Goal: Information Seeking & Learning: Learn about a topic

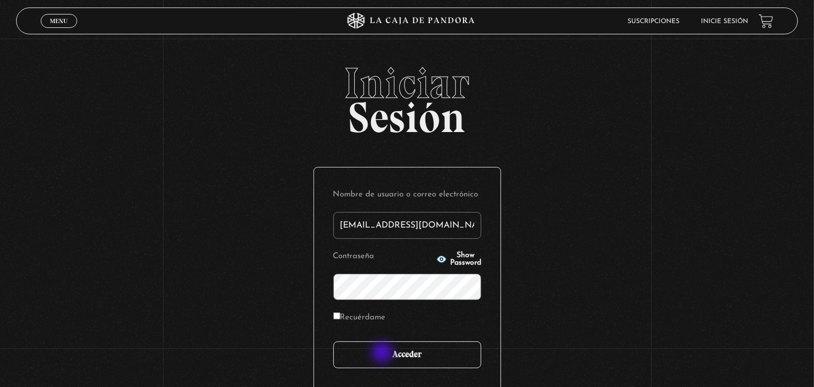
type input "mokavetele@gmail.com"
click at [384, 353] on input "Acceder" at bounding box center [407, 354] width 148 height 27
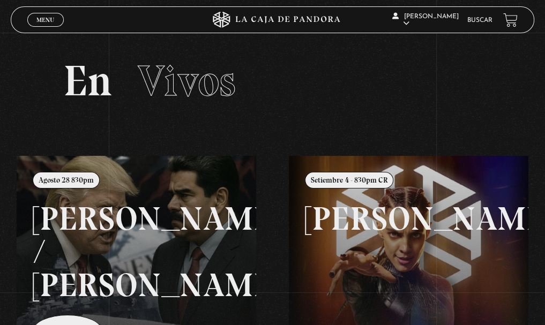
click at [486, 22] on link "Buscar" at bounding box center [480, 20] width 25 height 6
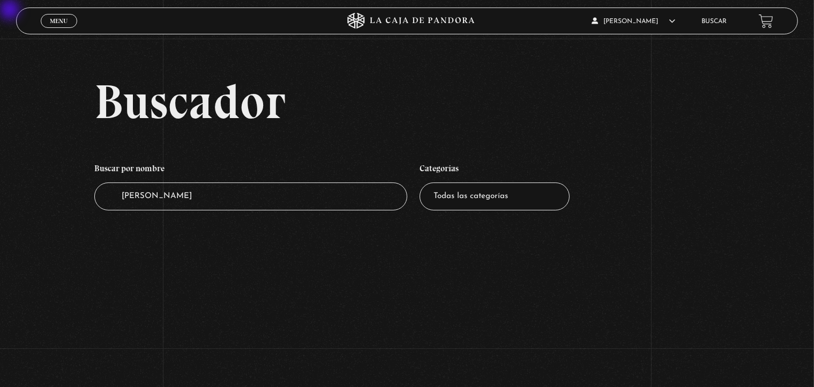
drag, startPoint x: 203, startPoint y: 204, endPoint x: 57, endPoint y: 203, distance: 145.3
click at [94, 203] on input "MARCIAL" at bounding box center [250, 196] width 313 height 28
type input "MACI"
drag, startPoint x: 162, startPoint y: 199, endPoint x: 71, endPoint y: 194, distance: 91.8
click at [94, 194] on input "MACI" at bounding box center [250, 196] width 313 height 28
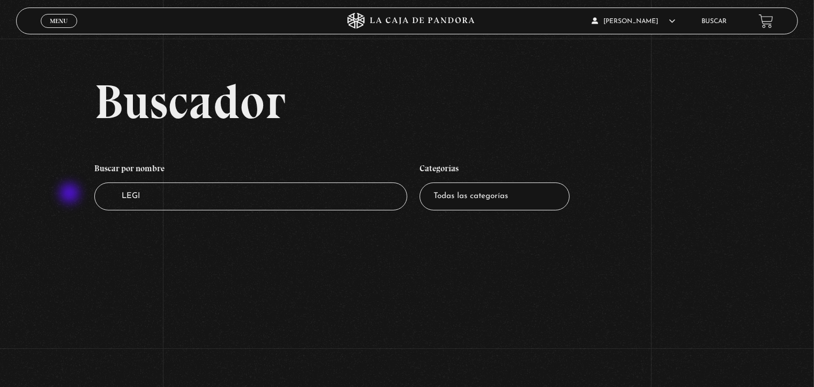
type input "LEGIO"
drag, startPoint x: 186, startPoint y: 201, endPoint x: 106, endPoint y: 190, distance: 80.6
click at [106, 190] on input "LEGIO" at bounding box center [250, 196] width 313 height 28
type input "[PERSON_NAME]"
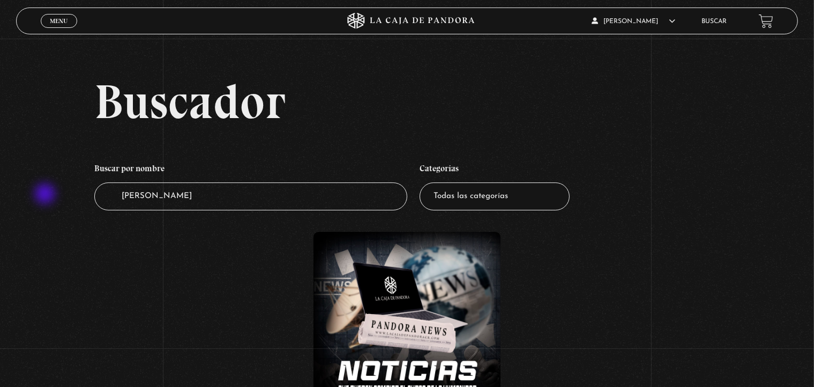
drag, startPoint x: 175, startPoint y: 201, endPoint x: 46, endPoint y: 195, distance: 128.8
click at [94, 195] on input "[PERSON_NAME]" at bounding box center [250, 196] width 313 height 28
type input "M"
type input "PADRE"
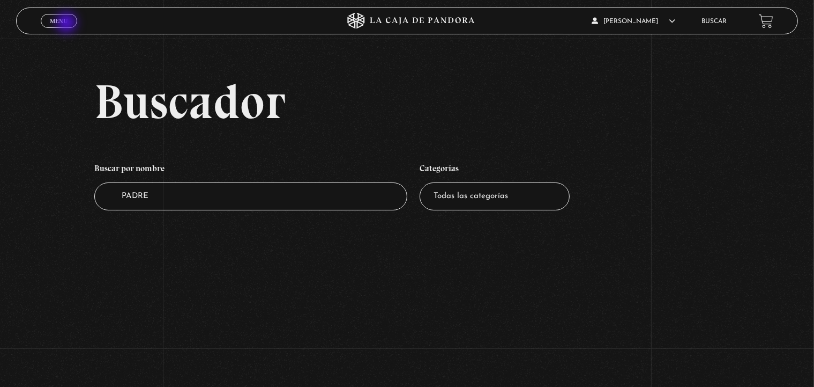
click at [68, 24] on span "Menu" at bounding box center [59, 21] width 18 height 6
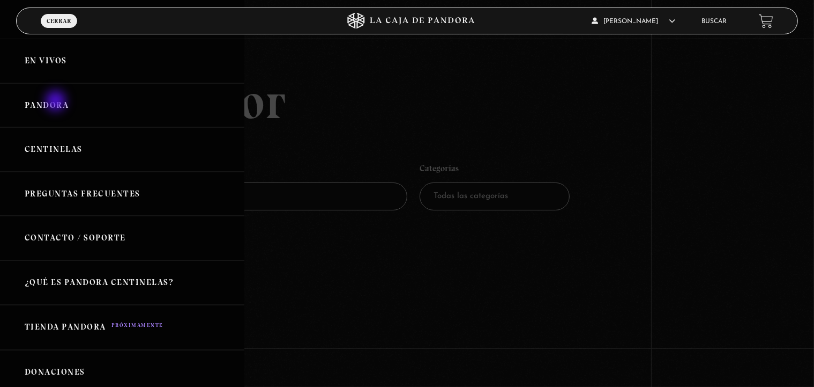
click at [57, 102] on link "Pandora" at bounding box center [122, 105] width 244 height 44
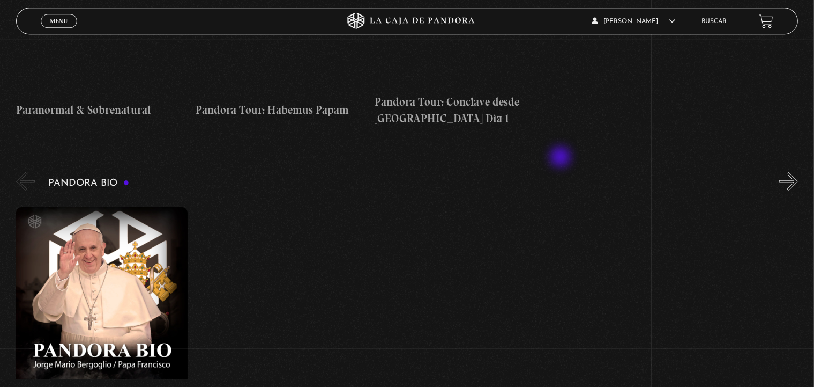
scroll to position [1667, 0]
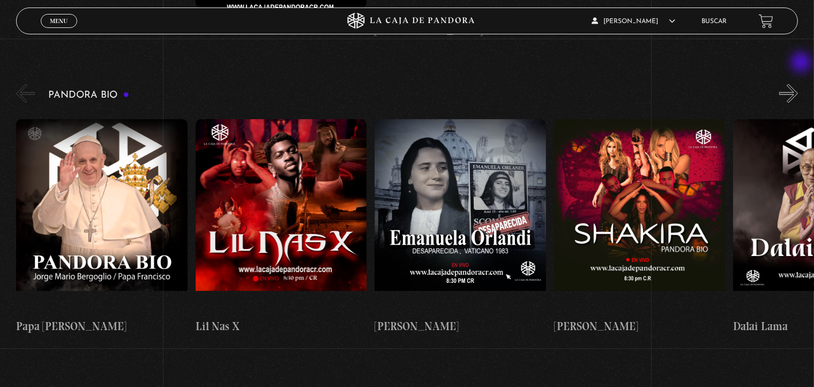
click at [797, 84] on button "»" at bounding box center [789, 93] width 19 height 19
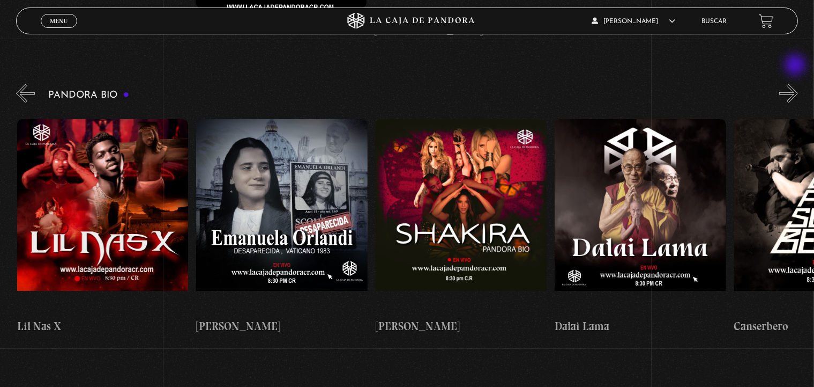
click at [797, 84] on button "»" at bounding box center [789, 93] width 19 height 19
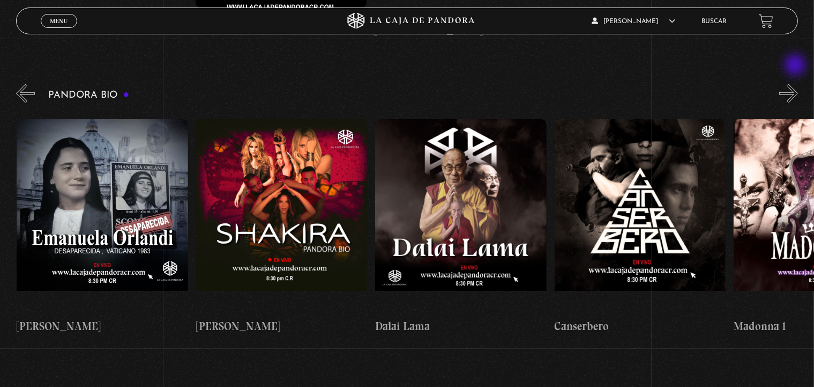
click at [797, 84] on button "»" at bounding box center [789, 93] width 19 height 19
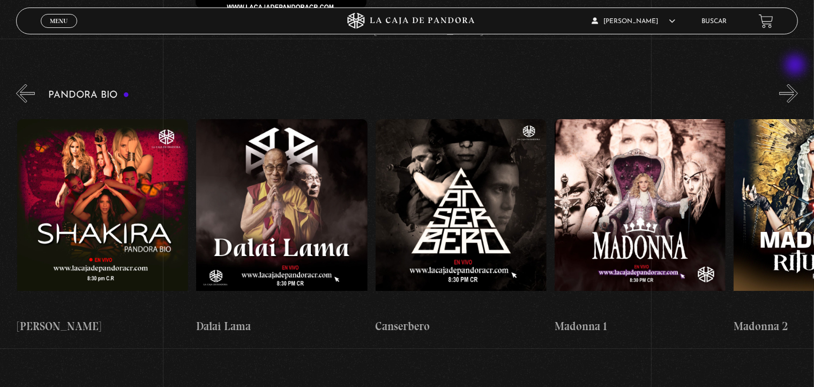
click at [797, 84] on button "»" at bounding box center [789, 93] width 19 height 19
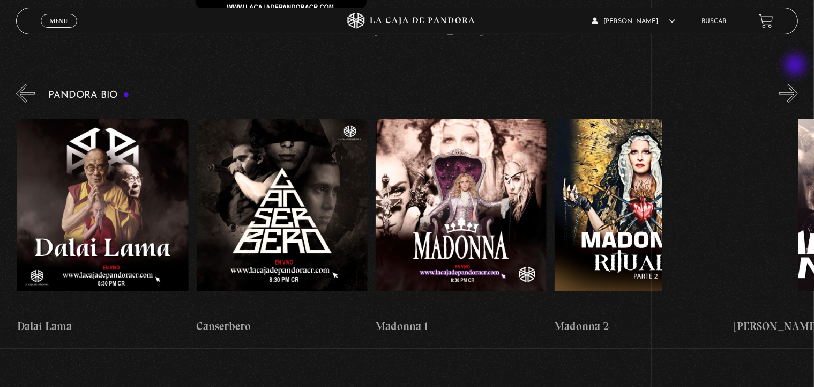
click at [797, 84] on button "»" at bounding box center [789, 93] width 19 height 19
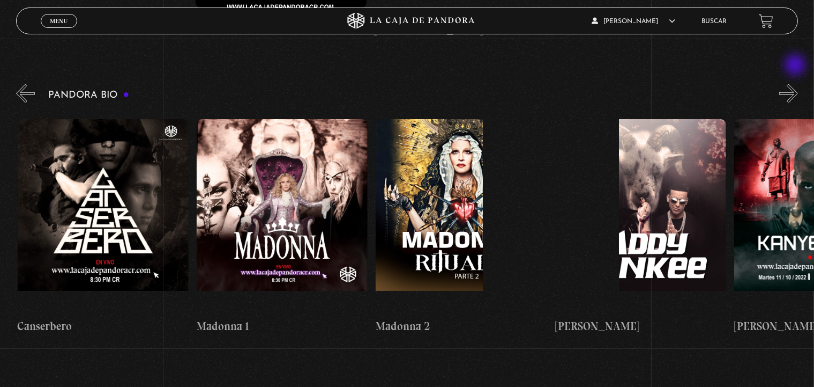
click at [797, 84] on button "»" at bounding box center [789, 93] width 19 height 19
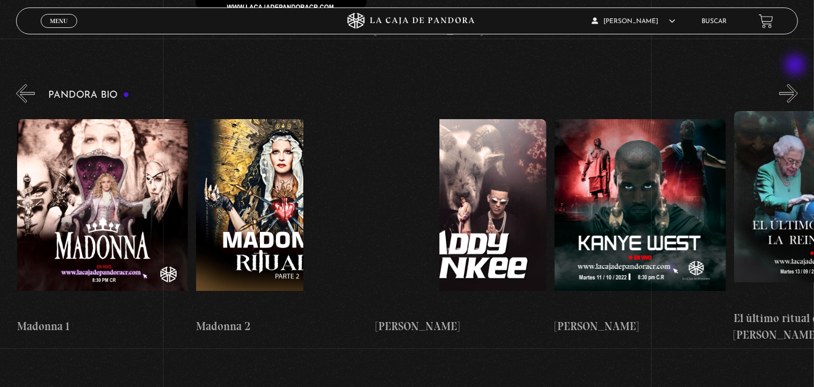
click at [797, 84] on button "»" at bounding box center [789, 93] width 19 height 19
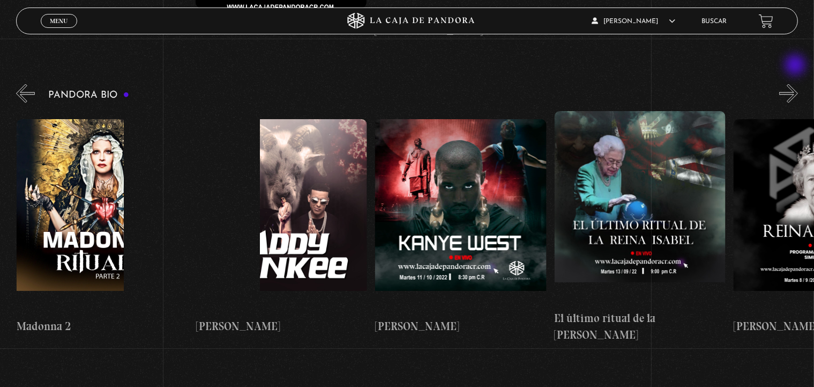
click at [797, 84] on button "»" at bounding box center [789, 93] width 19 height 19
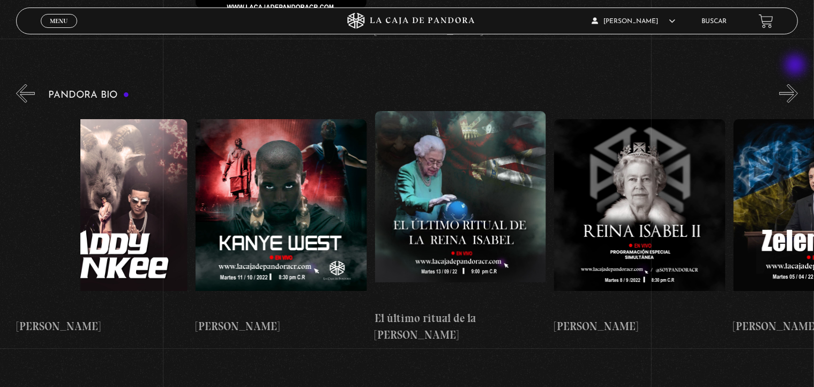
click at [797, 84] on button "»" at bounding box center [789, 93] width 19 height 19
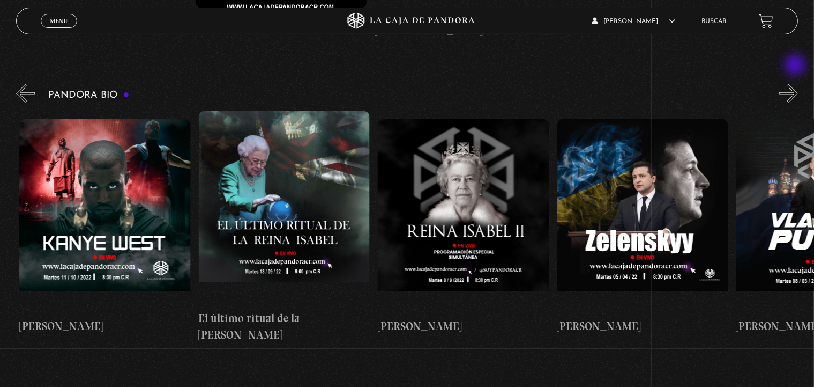
click at [797, 84] on button "»" at bounding box center [789, 93] width 19 height 19
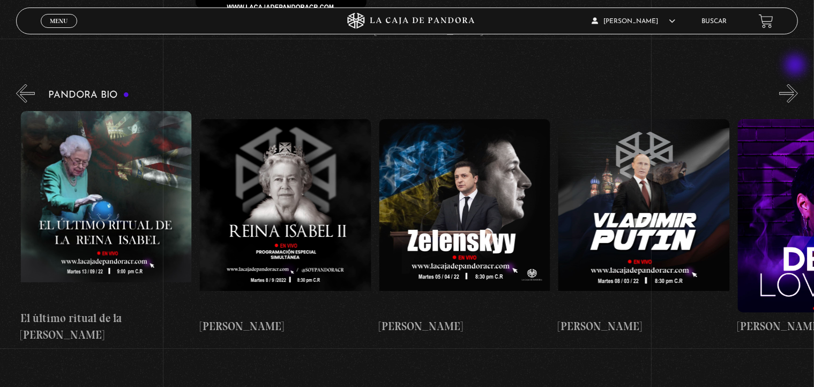
click at [797, 84] on button "»" at bounding box center [789, 93] width 19 height 19
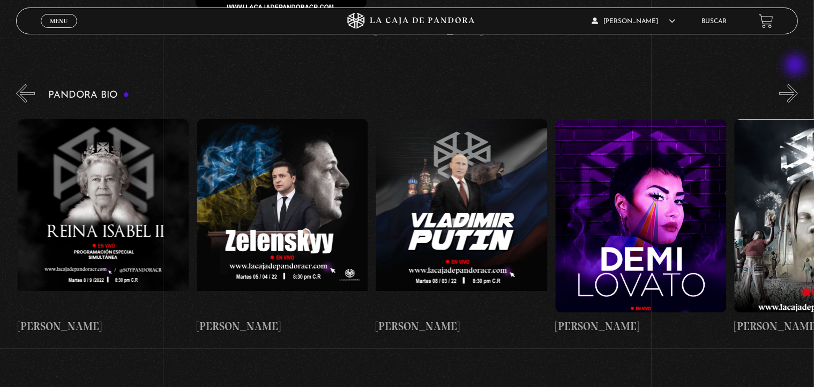
click at [797, 84] on button "»" at bounding box center [789, 93] width 19 height 19
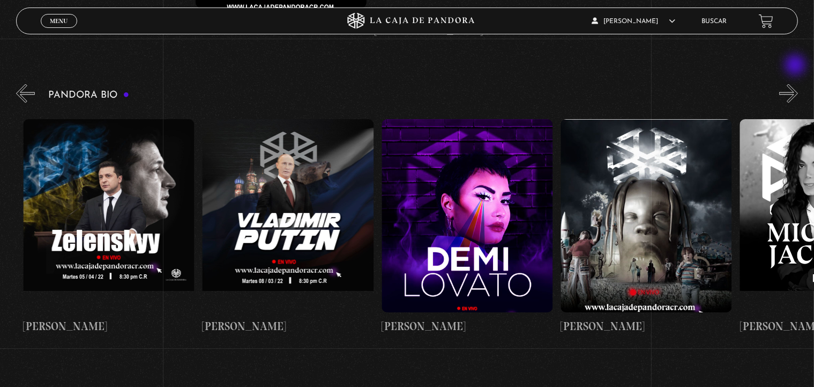
click at [797, 84] on button "»" at bounding box center [789, 93] width 19 height 19
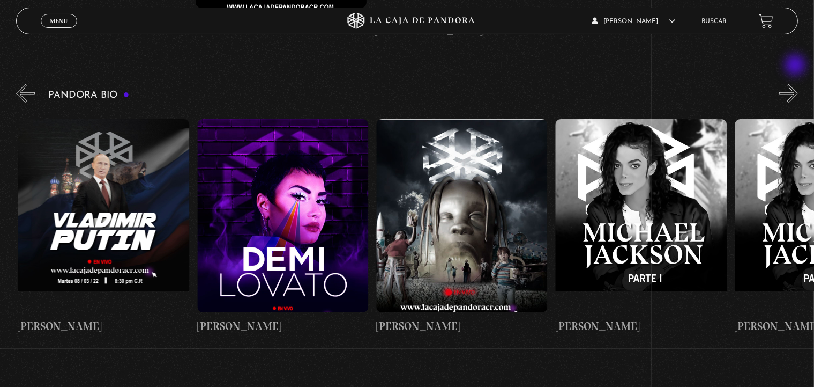
click at [797, 84] on button "»" at bounding box center [789, 93] width 19 height 19
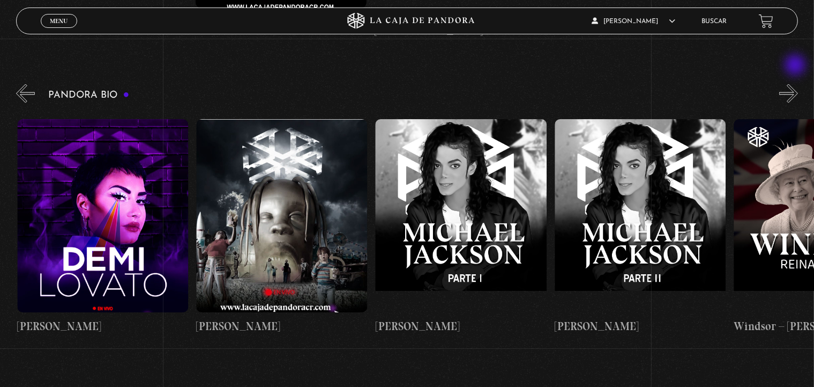
scroll to position [0, 2510]
click at [797, 84] on button "»" at bounding box center [789, 93] width 19 height 19
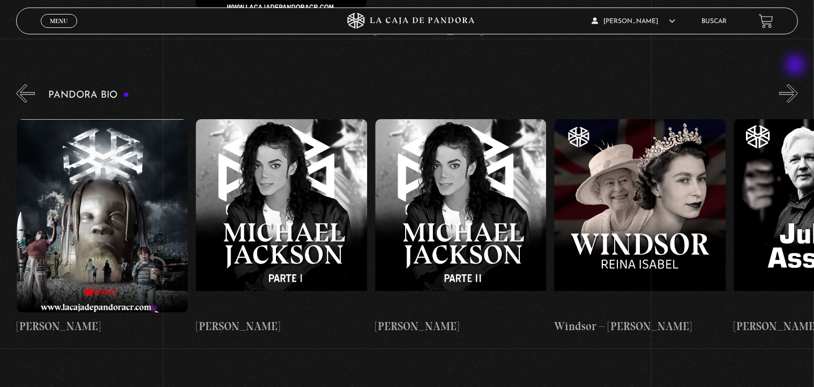
click at [797, 84] on button "»" at bounding box center [789, 93] width 19 height 19
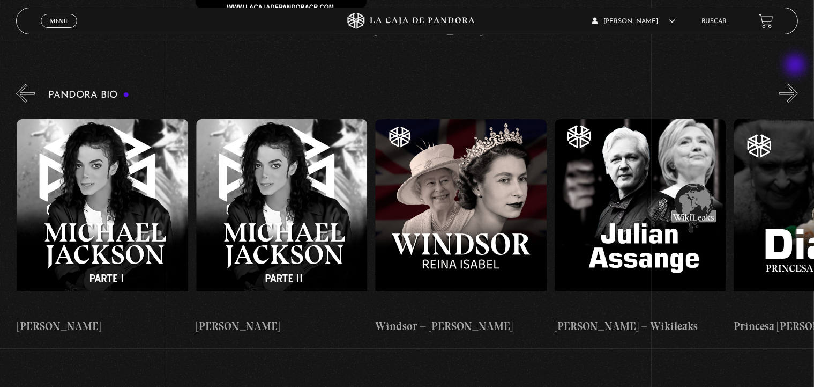
click at [797, 84] on button "»" at bounding box center [789, 93] width 19 height 19
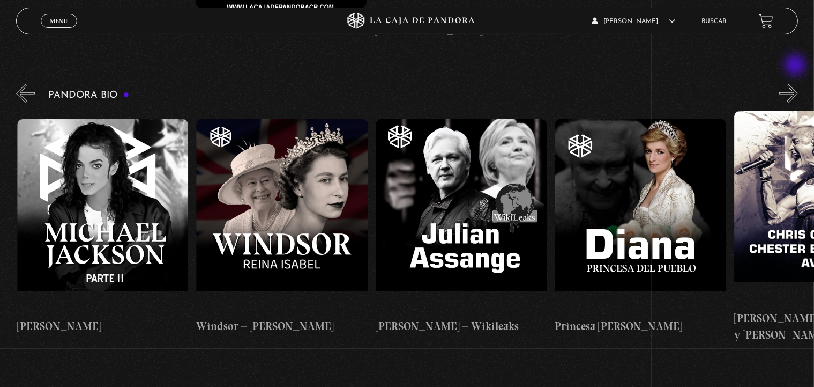
scroll to position [0, 3048]
click at [797, 84] on button "»" at bounding box center [789, 93] width 19 height 19
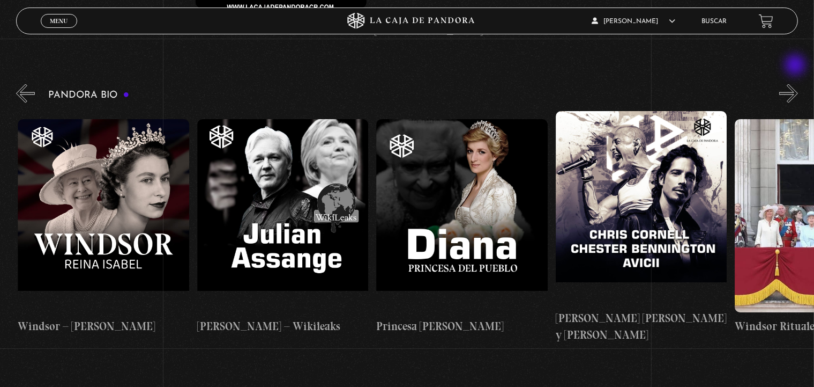
click at [797, 84] on button "»" at bounding box center [789, 93] width 19 height 19
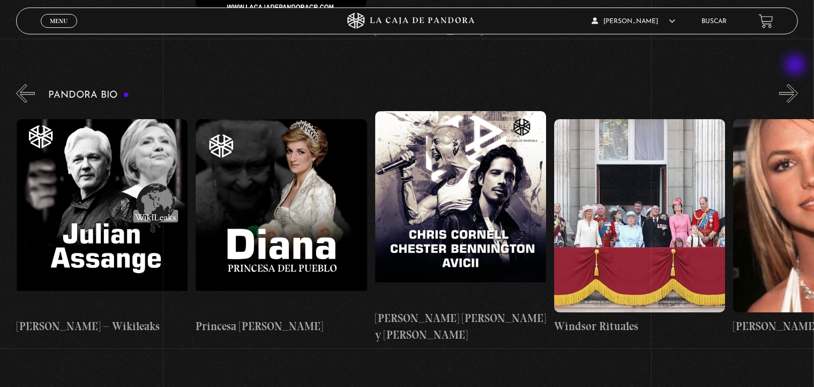
click at [797, 84] on button "»" at bounding box center [789, 93] width 19 height 19
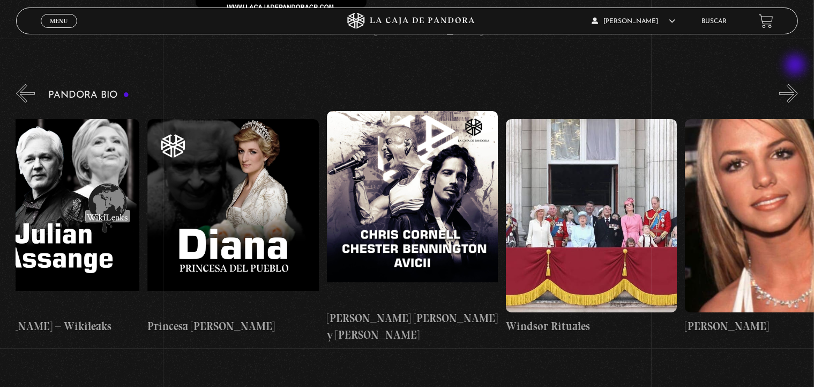
scroll to position [0, 3496]
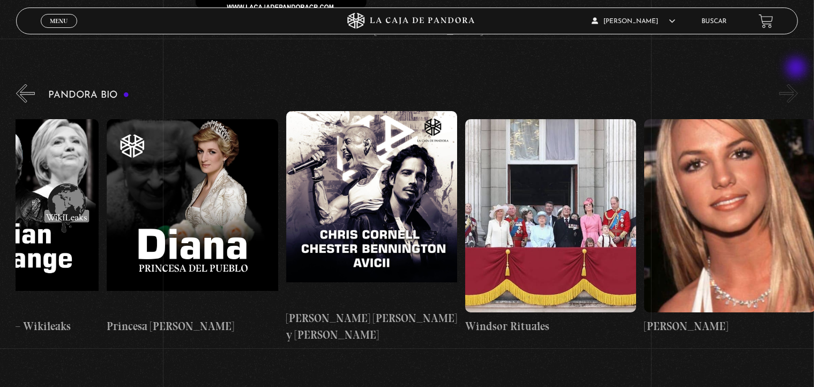
click at [798, 84] on button "»" at bounding box center [789, 93] width 19 height 19
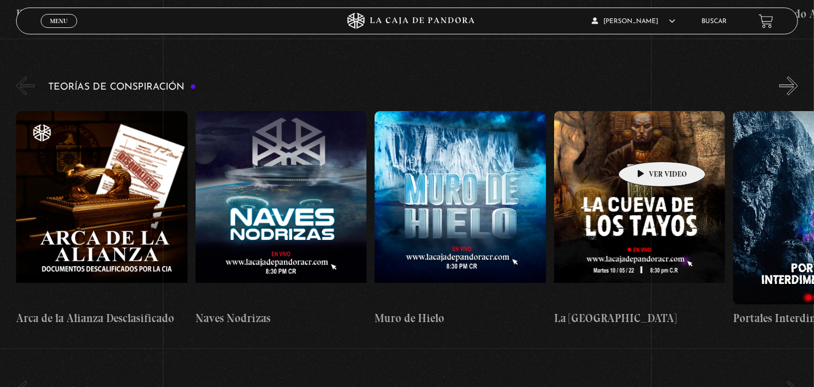
scroll to position [2285, 0]
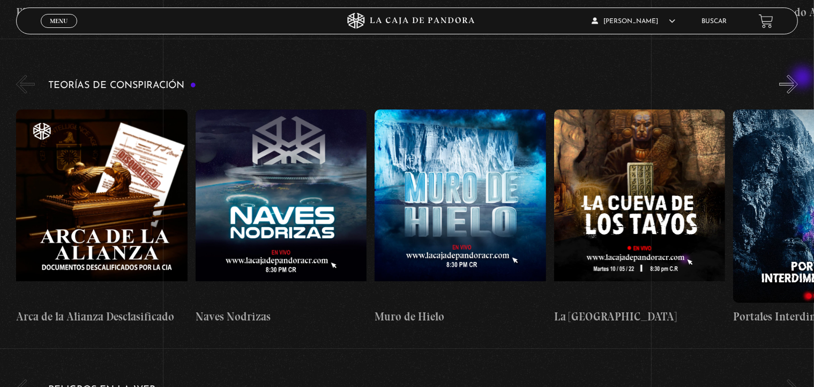
click at [798, 78] on button "»" at bounding box center [789, 84] width 19 height 19
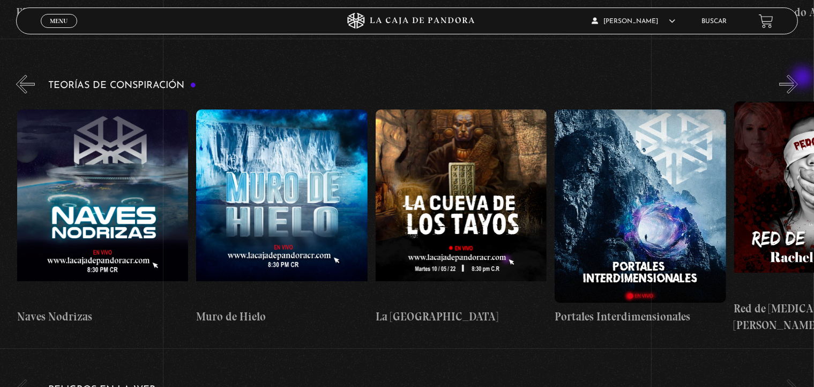
scroll to position [0, 179]
click at [798, 78] on button "»" at bounding box center [789, 84] width 19 height 19
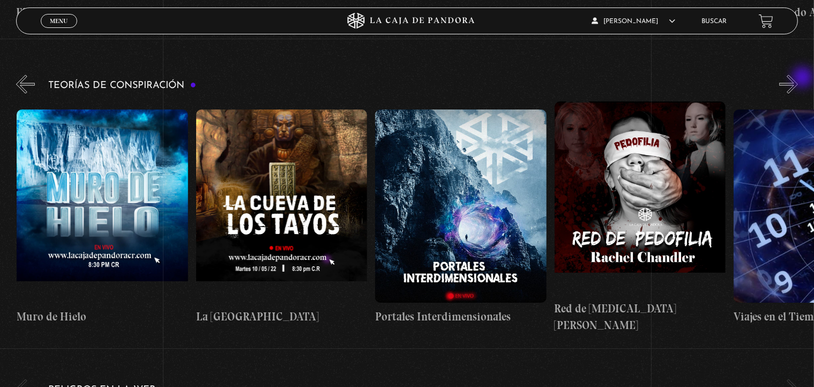
click at [798, 78] on button "»" at bounding box center [789, 84] width 19 height 19
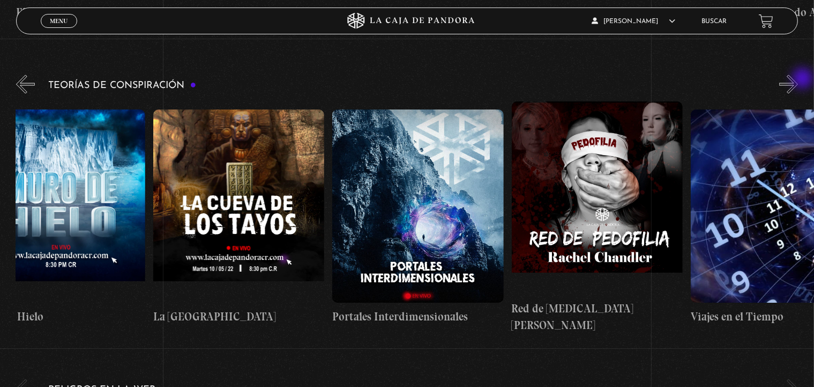
scroll to position [0, 448]
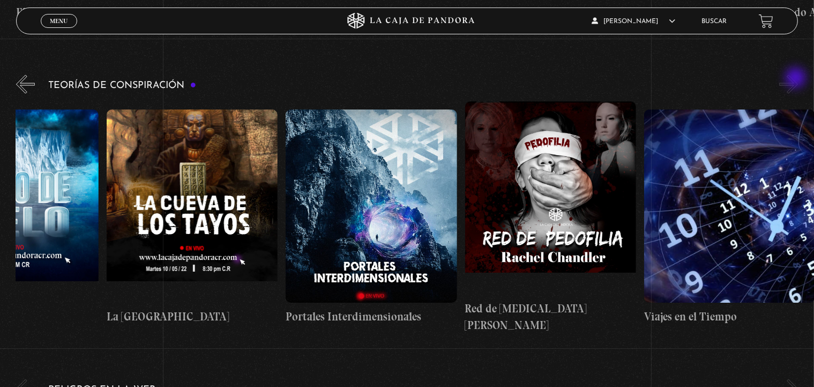
click at [797, 79] on button "»" at bounding box center [789, 84] width 19 height 19
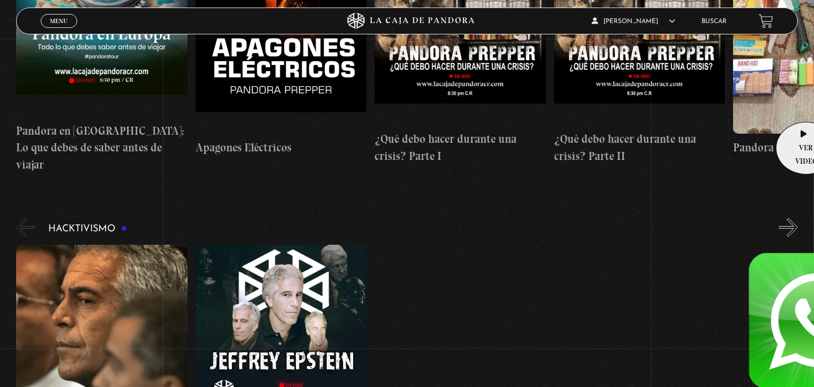
scroll to position [3150, 0]
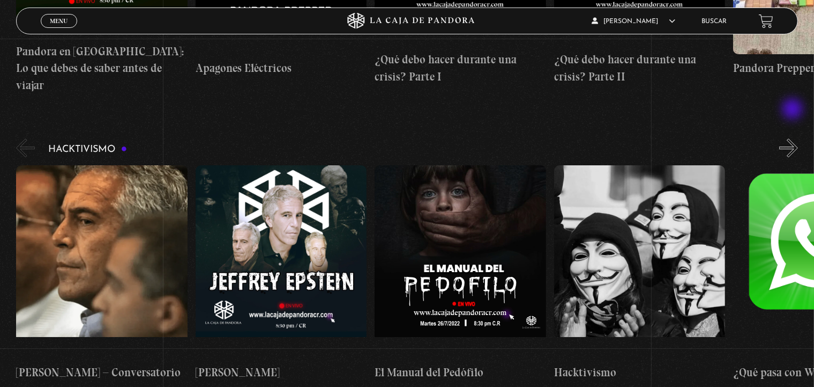
click at [794, 138] on button "»" at bounding box center [789, 147] width 19 height 19
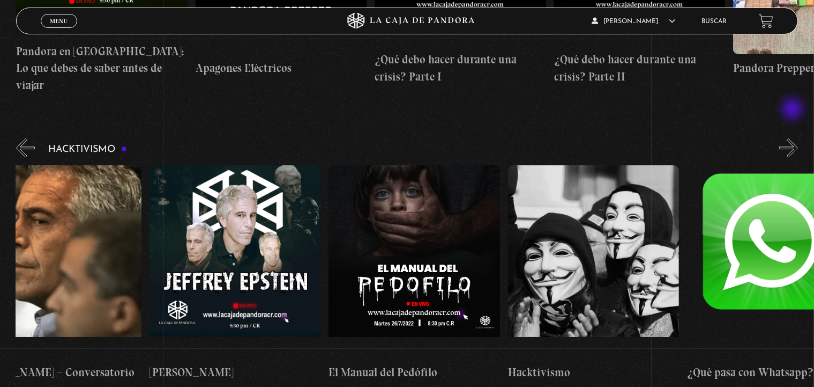
scroll to position [0, 89]
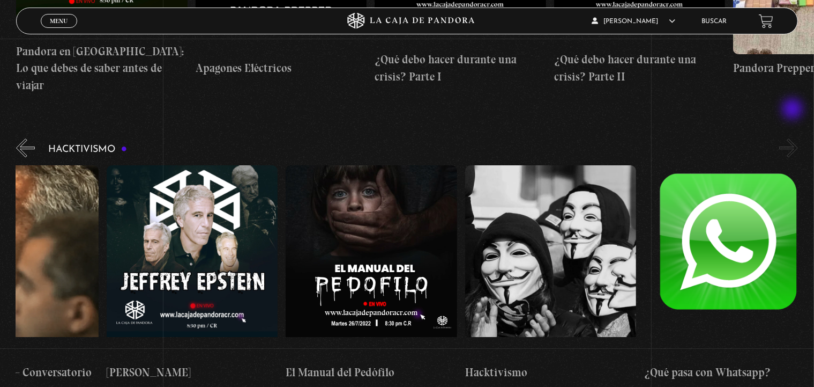
click at [794, 138] on button "»" at bounding box center [789, 147] width 19 height 19
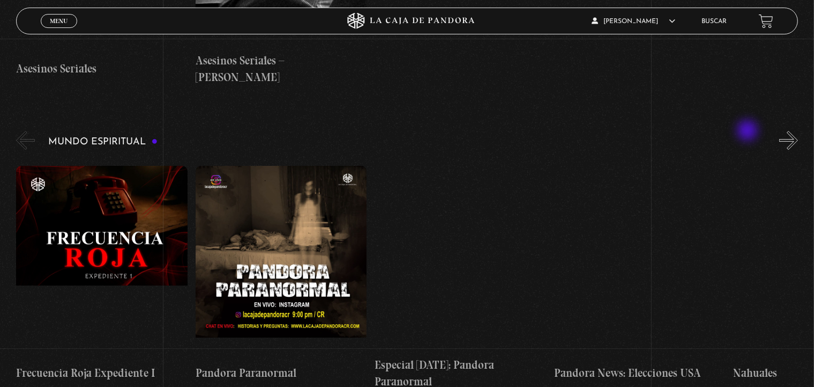
scroll to position [3767, 0]
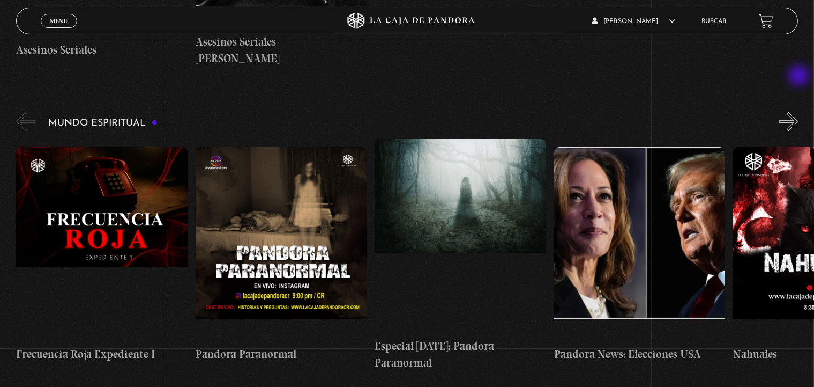
click at [798, 112] on button "»" at bounding box center [789, 121] width 19 height 19
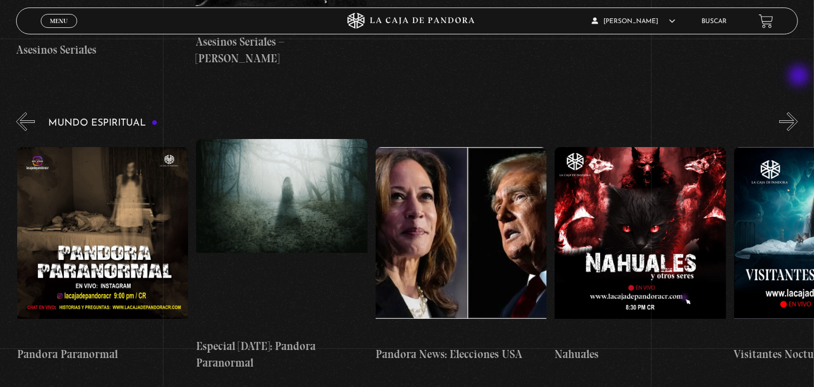
scroll to position [0, 179]
click at [798, 112] on button "»" at bounding box center [789, 121] width 19 height 19
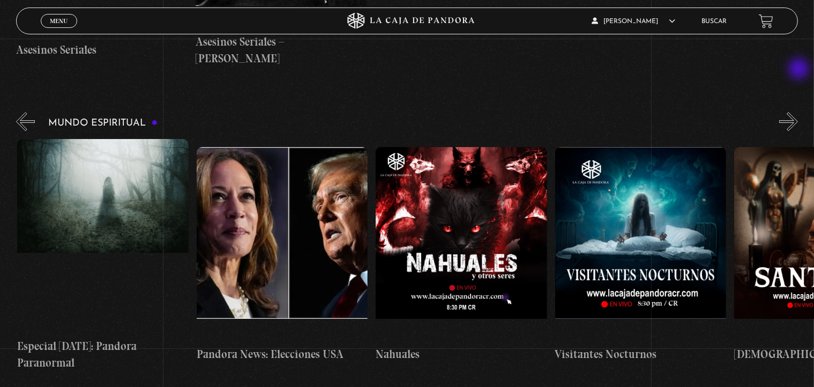
click at [798, 112] on button "»" at bounding box center [789, 121] width 19 height 19
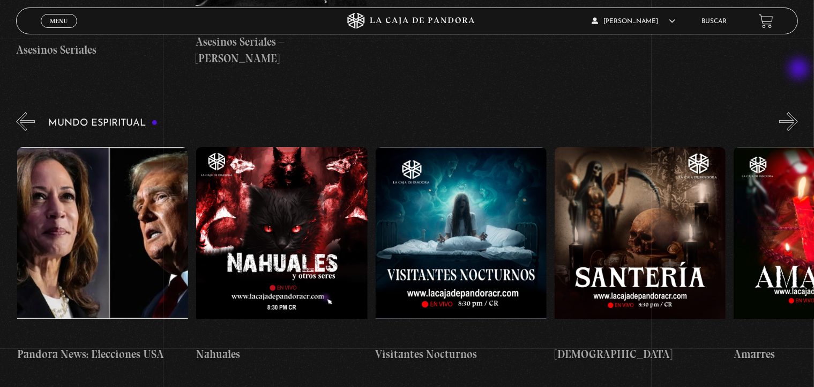
click at [798, 112] on button "»" at bounding box center [789, 121] width 19 height 19
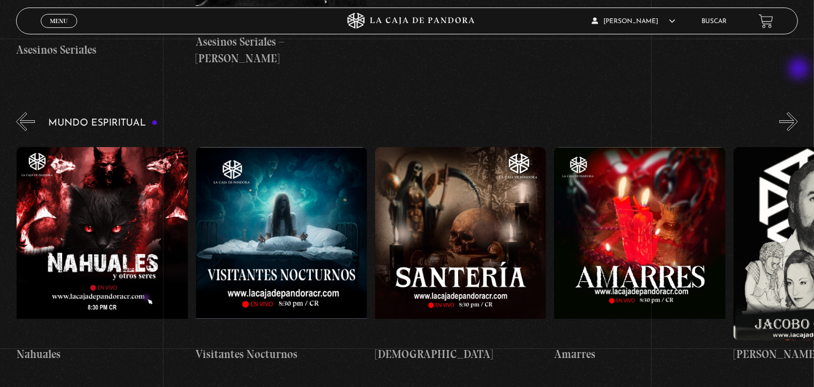
click at [798, 112] on button "»" at bounding box center [789, 121] width 19 height 19
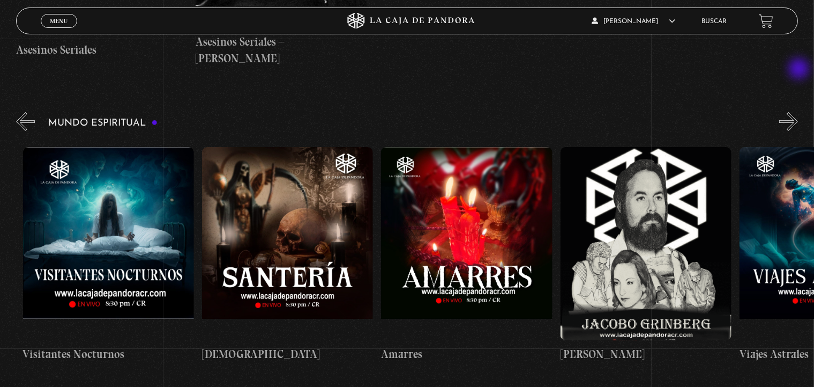
click at [798, 112] on button "»" at bounding box center [789, 121] width 19 height 19
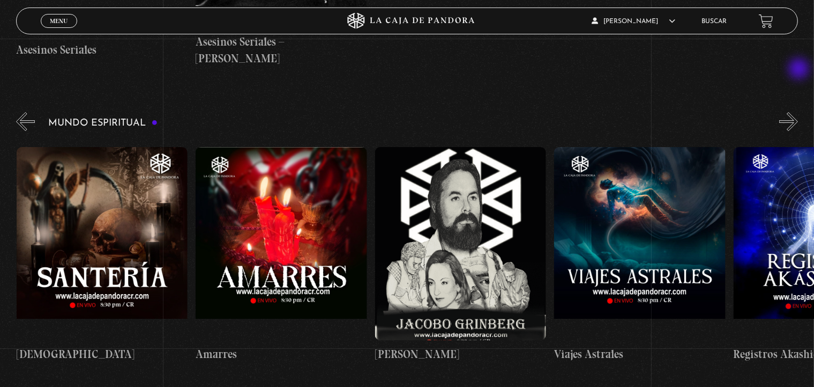
click at [798, 112] on button "»" at bounding box center [789, 121] width 19 height 19
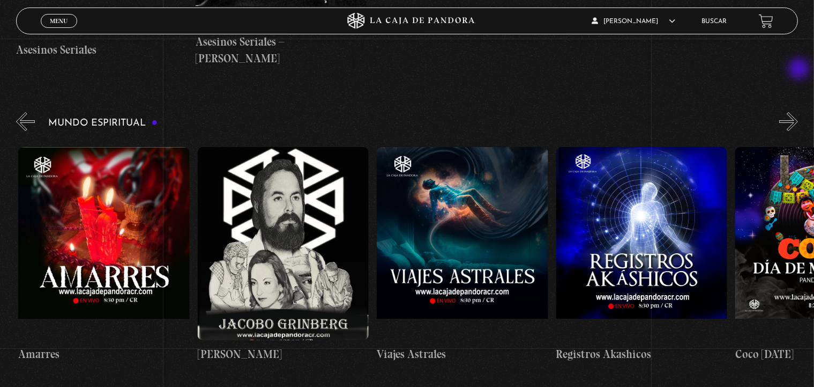
click at [798, 112] on button "»" at bounding box center [789, 121] width 19 height 19
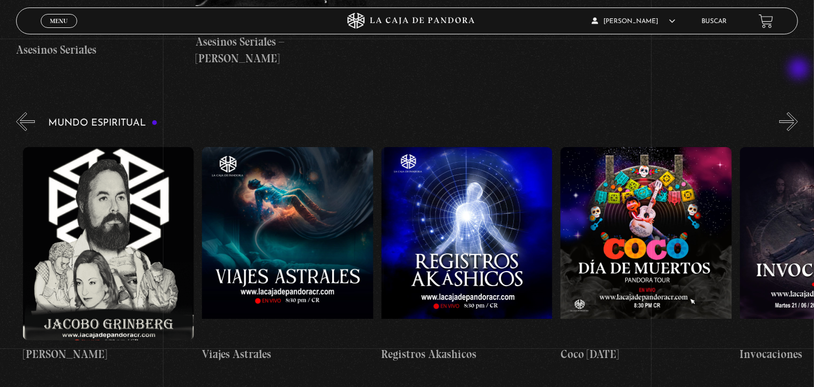
click at [798, 112] on button "»" at bounding box center [789, 121] width 19 height 19
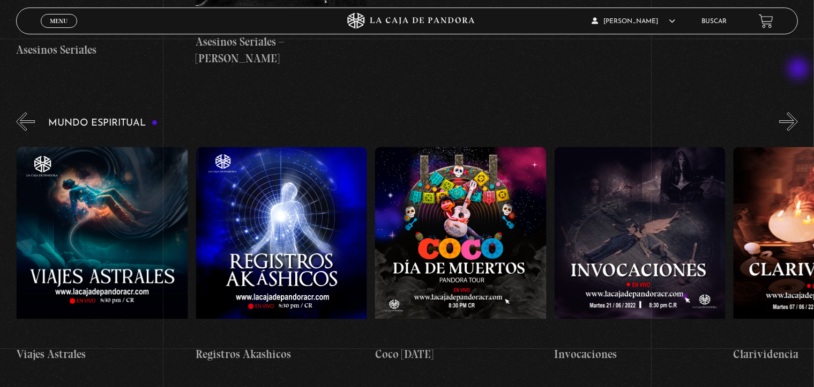
click at [798, 112] on button "»" at bounding box center [789, 121] width 19 height 19
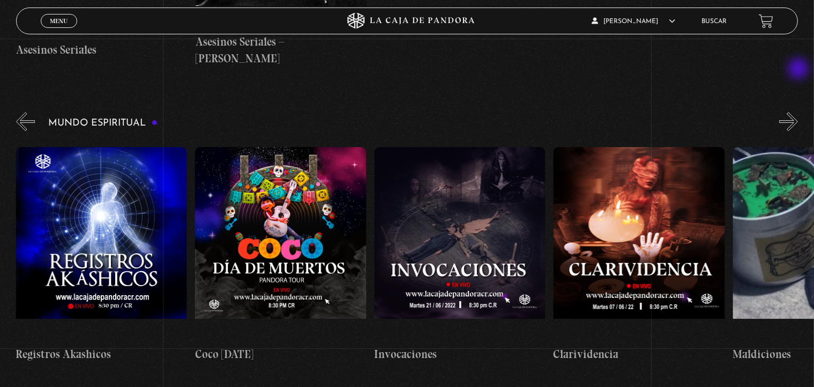
click at [798, 112] on button "»" at bounding box center [789, 121] width 19 height 19
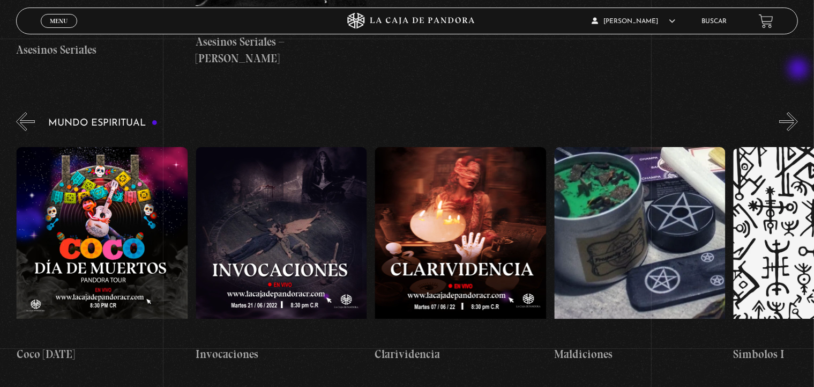
click at [798, 112] on button "»" at bounding box center [789, 121] width 19 height 19
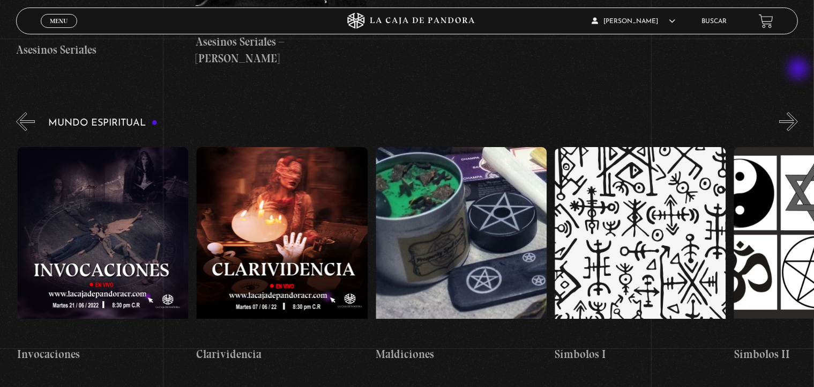
click at [798, 112] on button "»" at bounding box center [789, 121] width 19 height 19
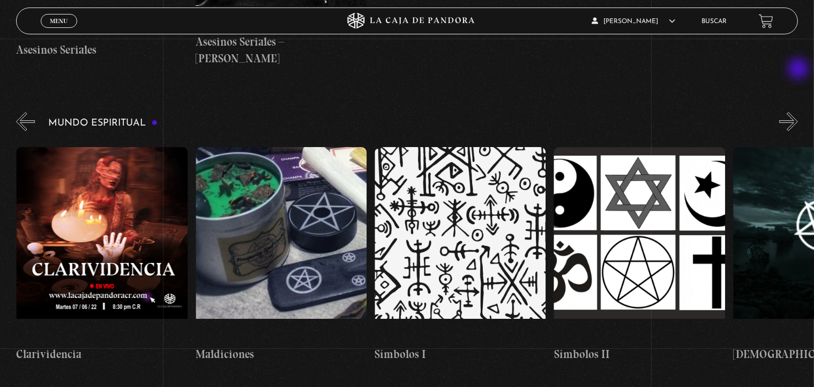
click at [798, 112] on button "»" at bounding box center [789, 121] width 19 height 19
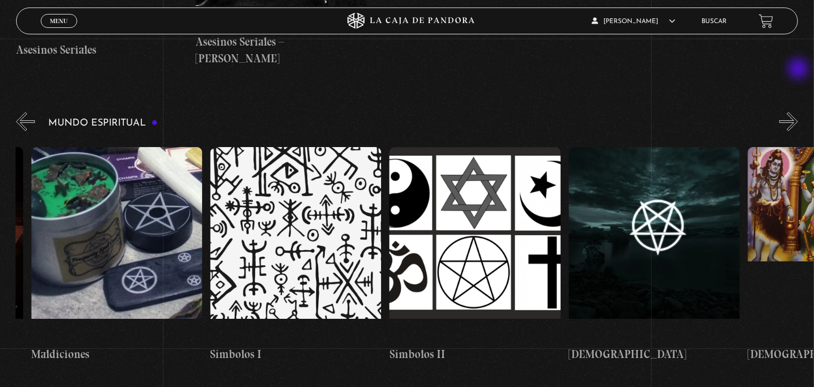
click at [798, 112] on button "»" at bounding box center [789, 121] width 19 height 19
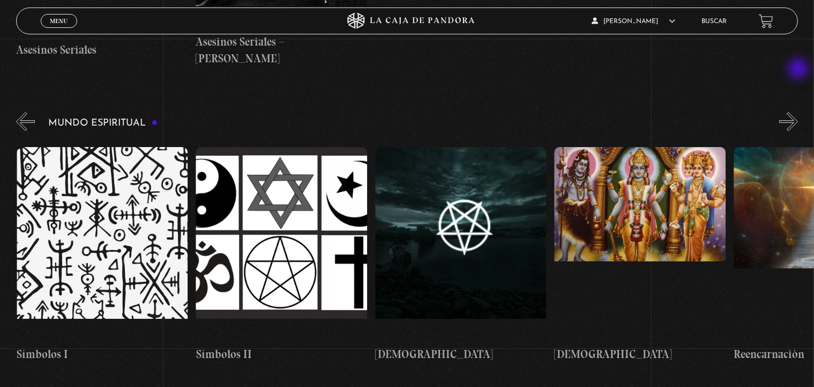
click at [798, 112] on button "»" at bounding box center [789, 121] width 19 height 19
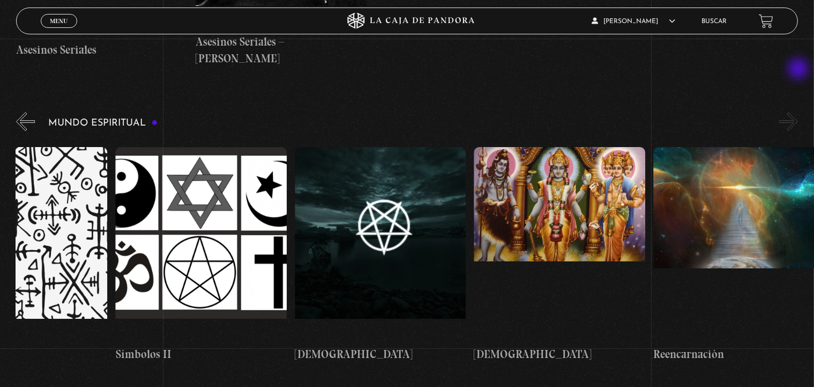
scroll to position [0, 2779]
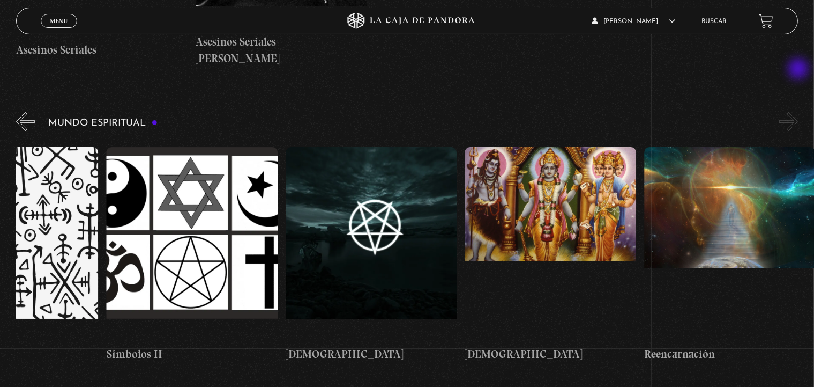
click at [798, 112] on button "»" at bounding box center [789, 121] width 19 height 19
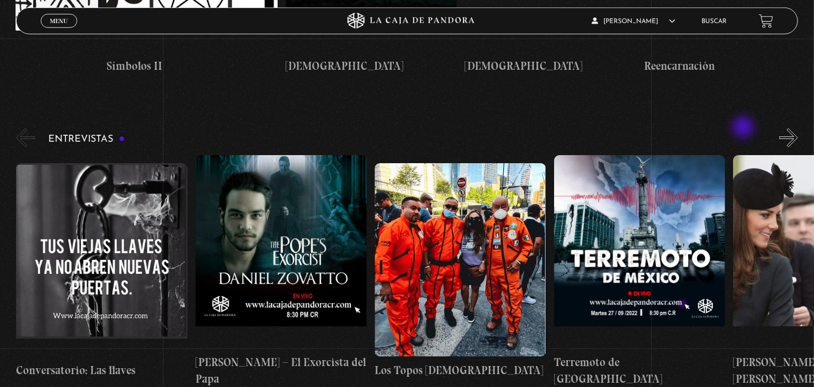
scroll to position [4076, 0]
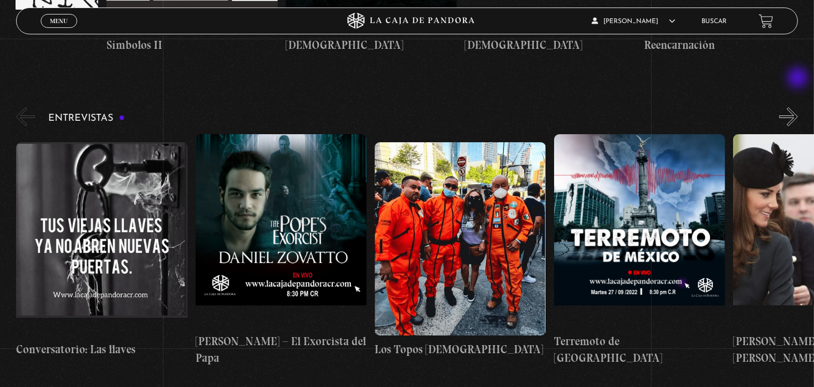
click at [798, 107] on button "»" at bounding box center [789, 116] width 19 height 19
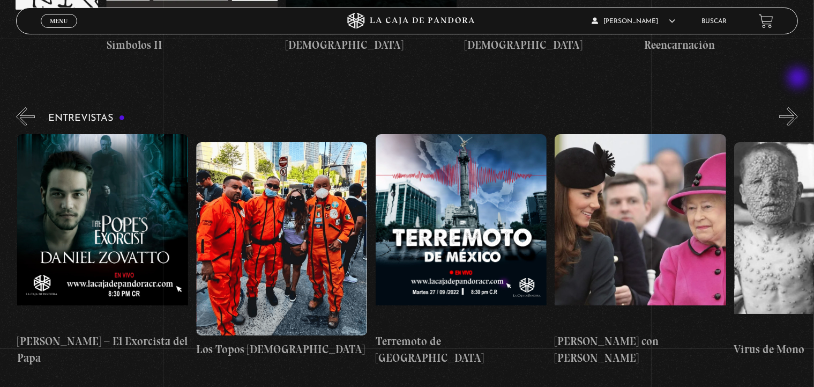
click at [798, 107] on button "»" at bounding box center [789, 116] width 19 height 19
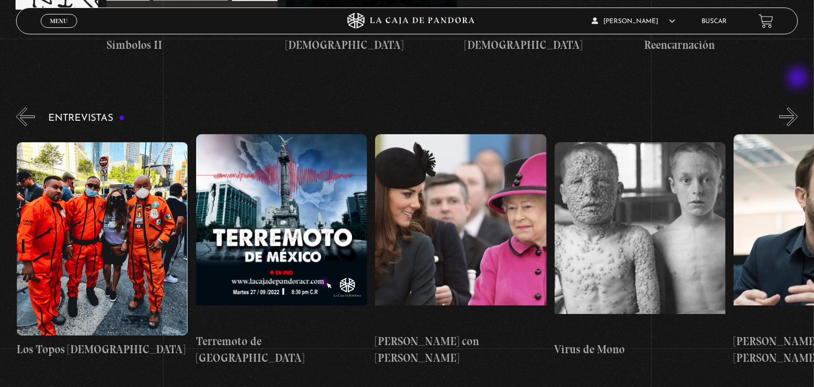
click at [798, 107] on button "»" at bounding box center [789, 116] width 19 height 19
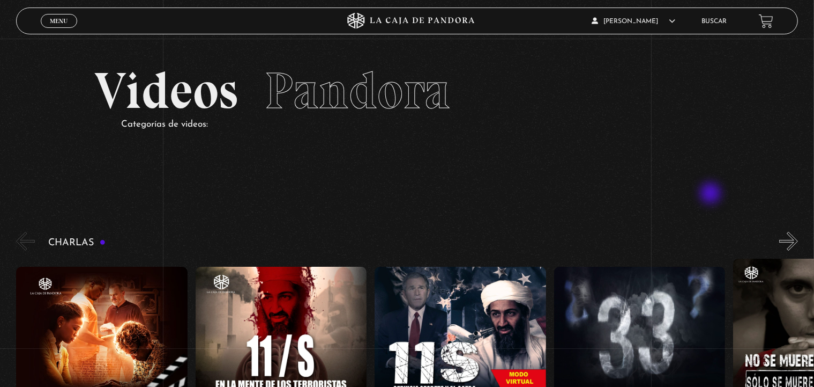
scroll to position [62, 0]
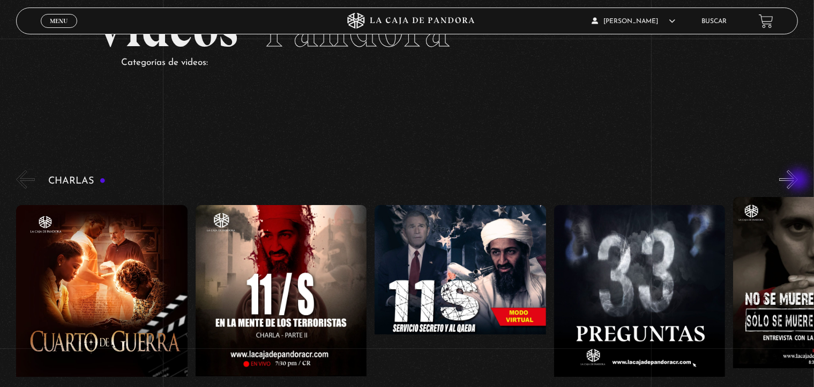
click at [798, 180] on button "»" at bounding box center [789, 179] width 19 height 19
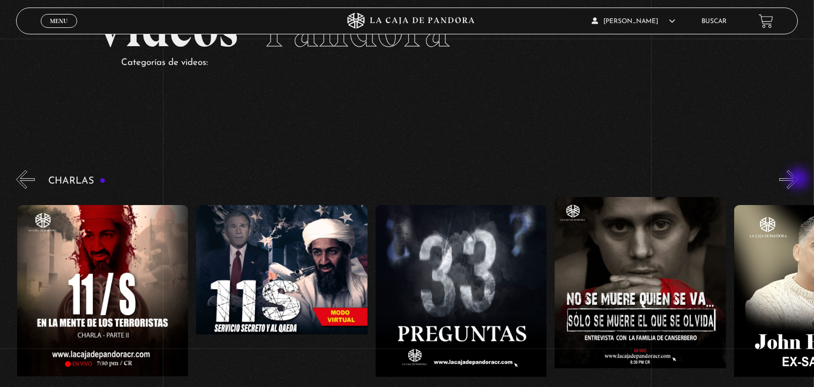
click at [798, 180] on button "»" at bounding box center [789, 179] width 19 height 19
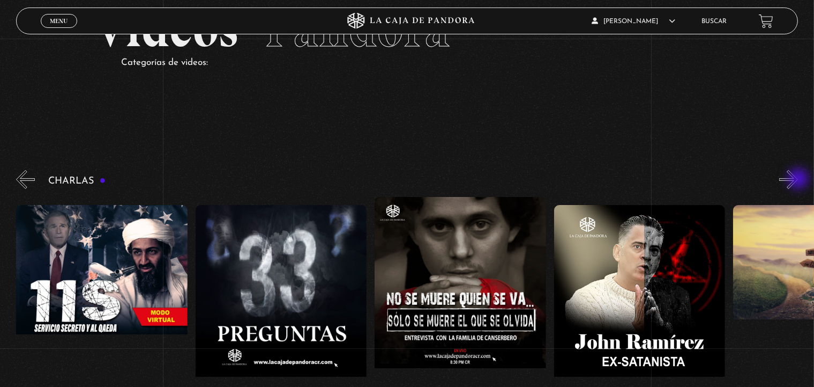
click at [798, 180] on button "»" at bounding box center [789, 179] width 19 height 19
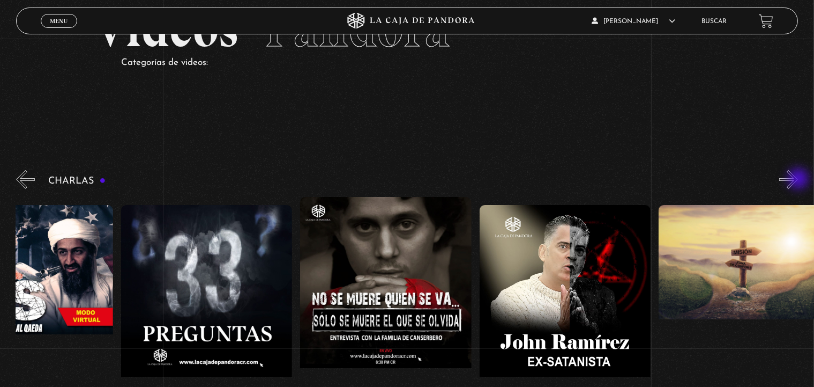
scroll to position [0, 448]
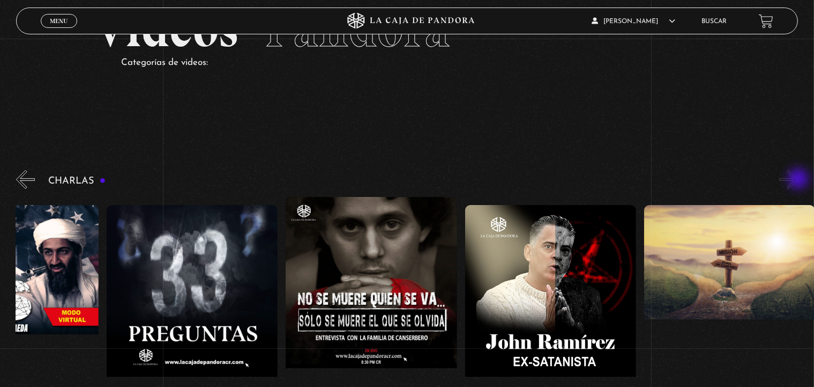
click at [798, 180] on button "»" at bounding box center [789, 179] width 19 height 19
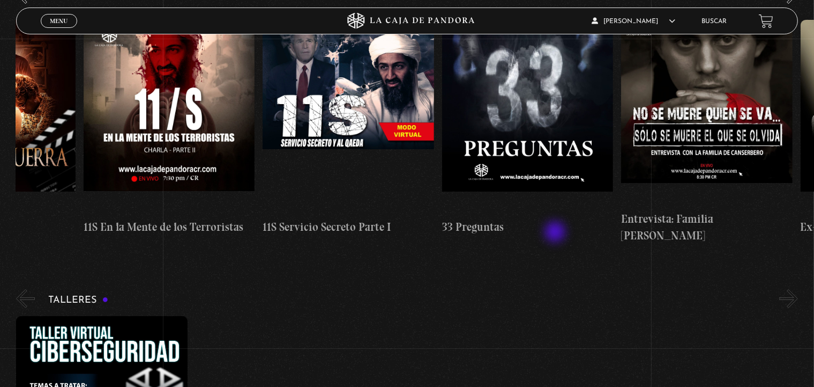
scroll to position [0, 0]
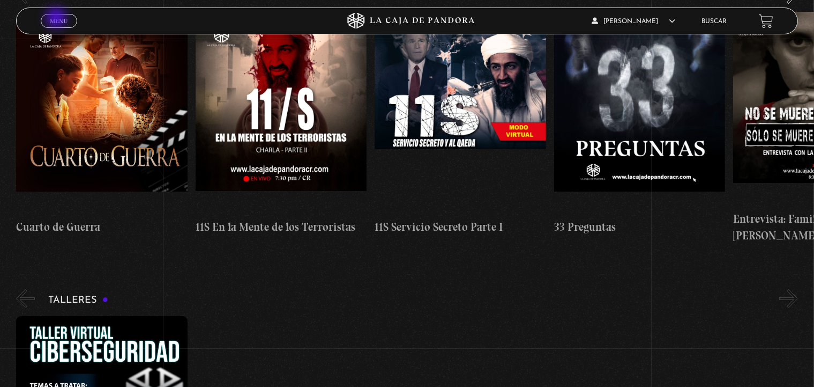
click at [57, 19] on span "Menu" at bounding box center [59, 21] width 18 height 6
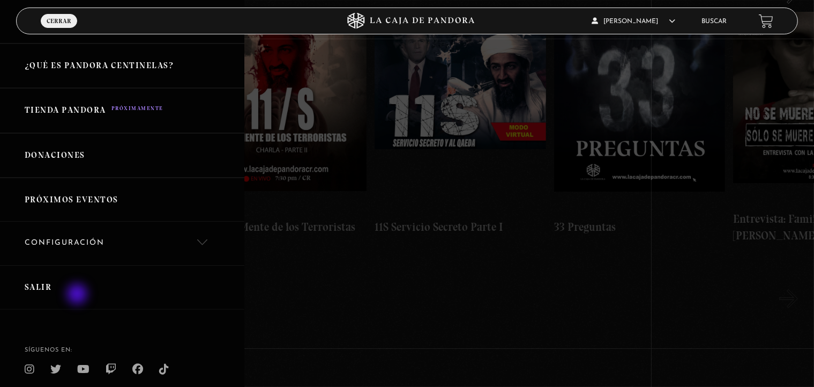
scroll to position [256, 0]
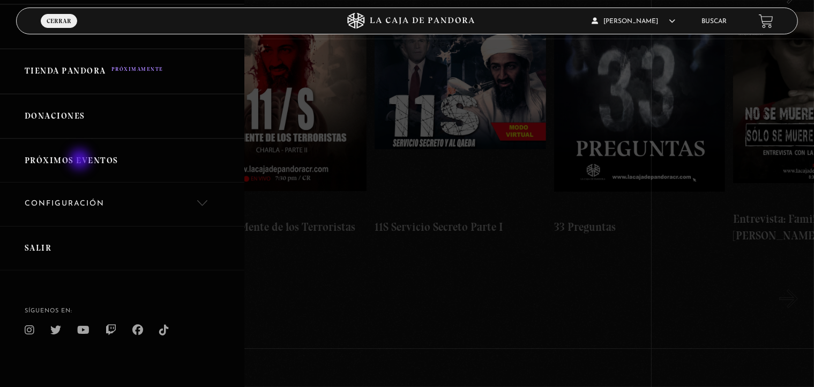
click at [81, 160] on link "Próximos Eventos" at bounding box center [122, 160] width 244 height 44
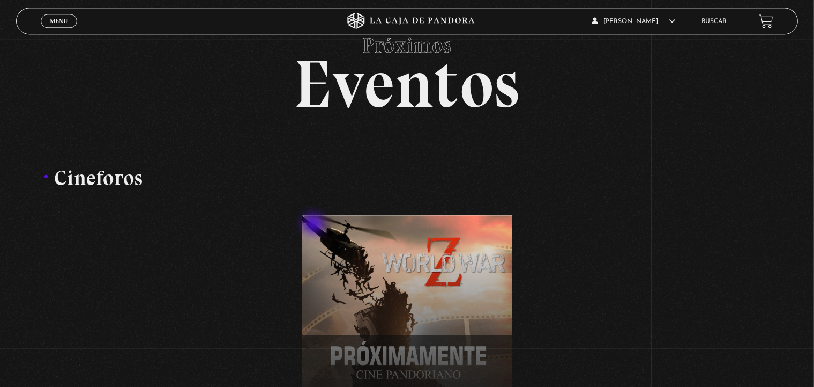
scroll to position [62, 0]
click at [61, 26] on link "Menu Cerrar" at bounding box center [59, 21] width 36 height 14
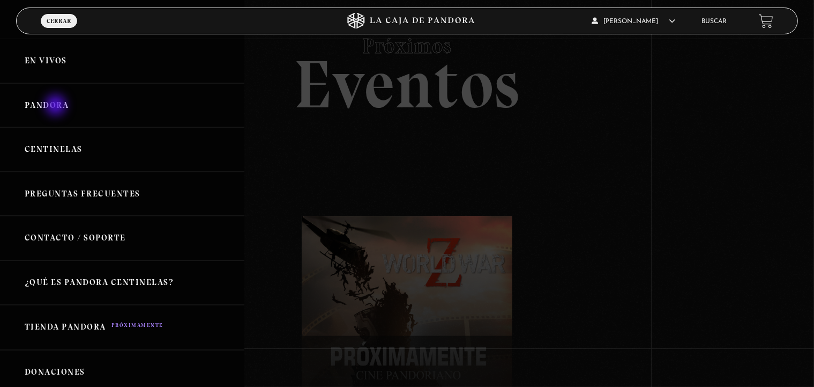
click at [57, 106] on link "Pandora" at bounding box center [122, 105] width 244 height 44
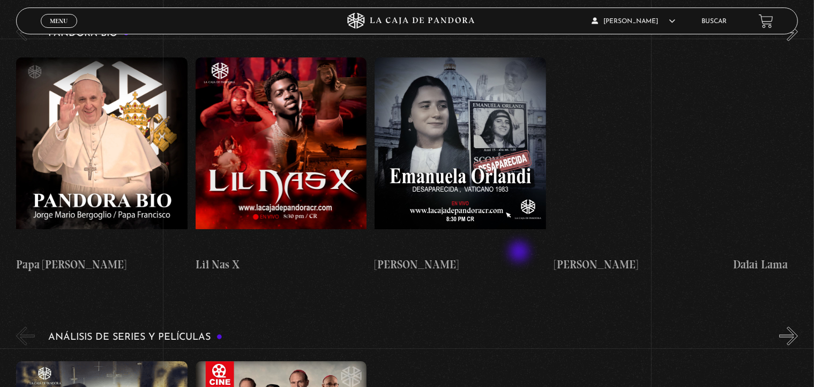
scroll to position [1976, 0]
